Goal: Book appointment/travel/reservation

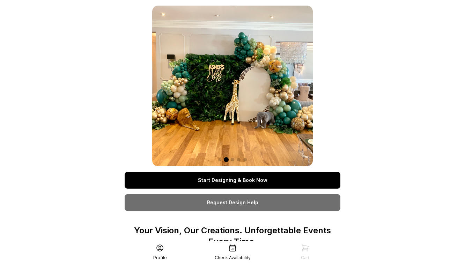
click at [239, 182] on link "Start Designing & Book Now" at bounding box center [233, 180] width 216 height 17
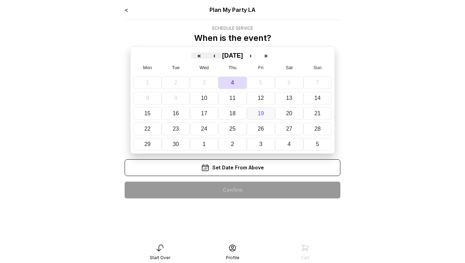
click at [254, 111] on button "19" at bounding box center [261, 113] width 28 height 13
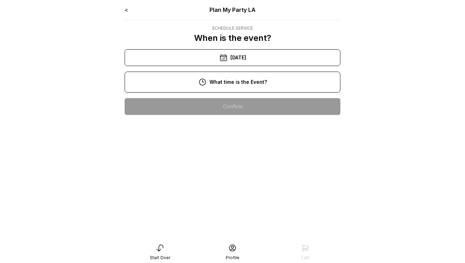
click at [244, 139] on div "10:00 am 11:00 am 12:00 pm 1:00 pm 2:00 pm 3:00 pm 4:00 pm 5:00 pm 6:00 pm 7:00…" at bounding box center [233, 240] width 216 height 296
click at [240, 128] on div "11:00 am" at bounding box center [232, 128] width 204 height 17
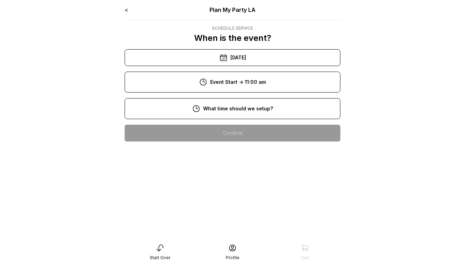
click at [244, 129] on div "8:00 am" at bounding box center [232, 133] width 204 height 17
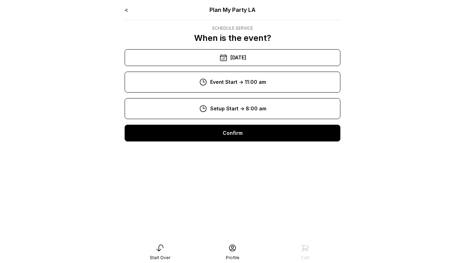
click at [244, 129] on div "Confirm" at bounding box center [233, 133] width 216 height 17
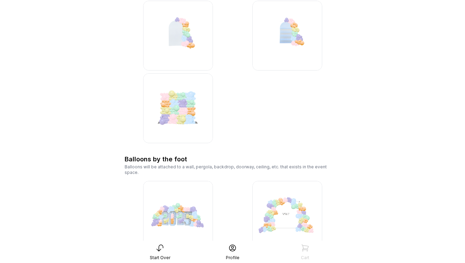
scroll to position [895, 0]
